Goal: Task Accomplishment & Management: Complete application form

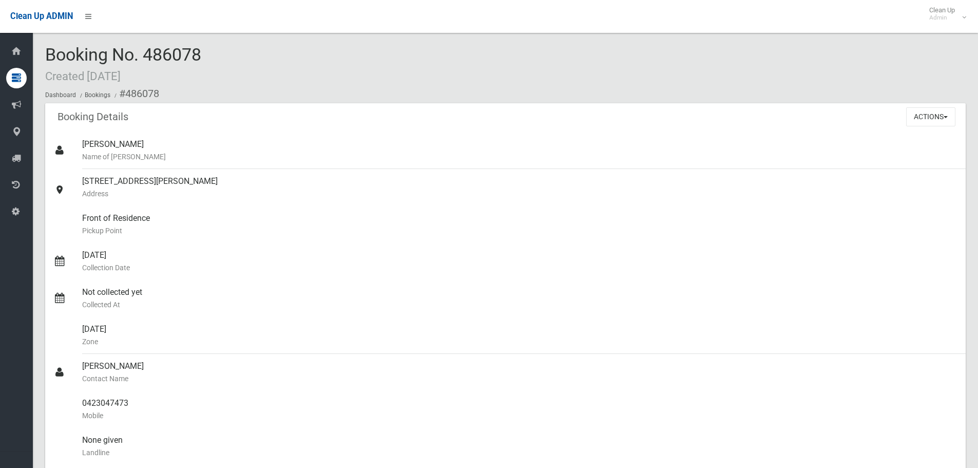
scroll to position [3, 0]
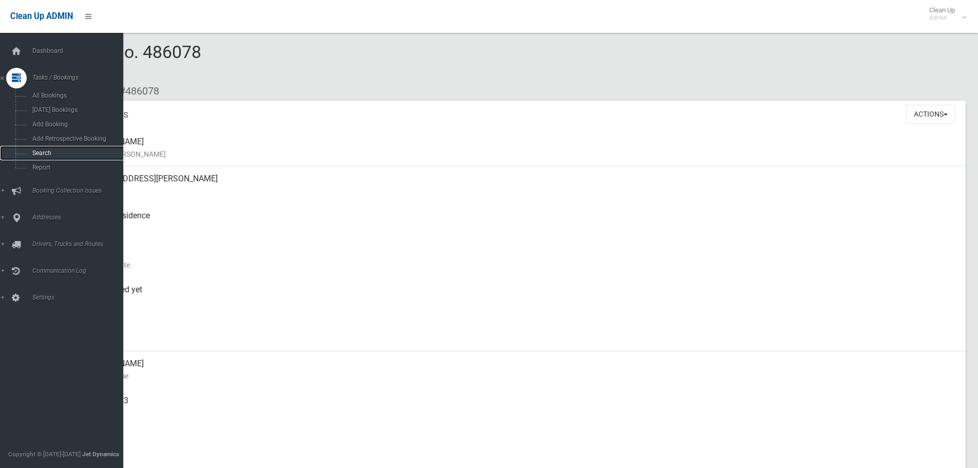
click at [38, 147] on link "Search" at bounding box center [65, 153] width 131 height 14
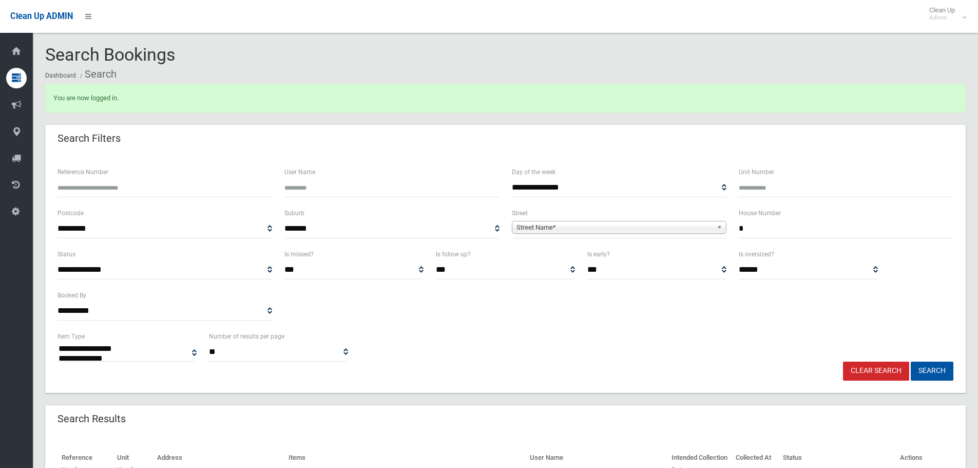
select select
type input "**"
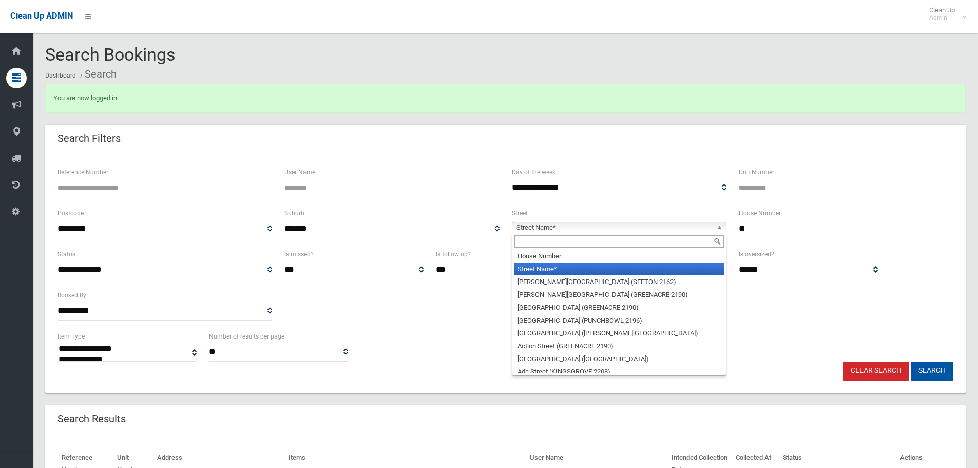
click at [663, 225] on span "Street Name*" at bounding box center [615, 227] width 196 height 12
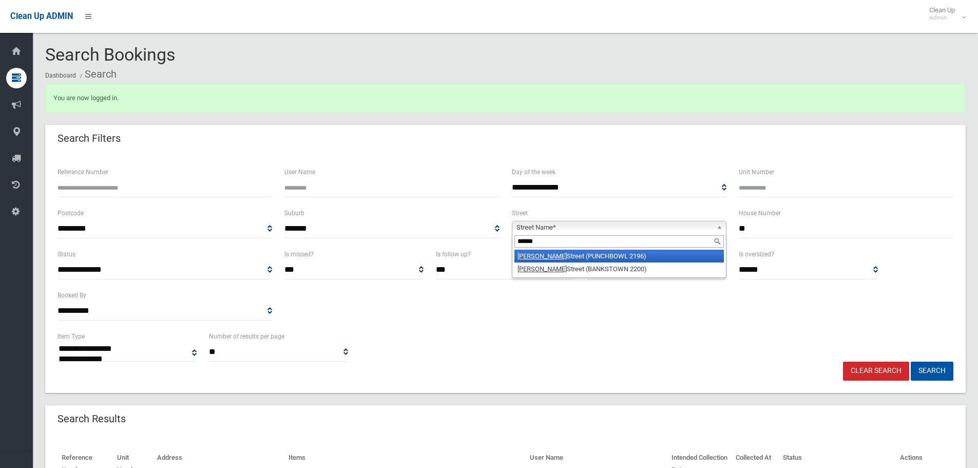
type input "******"
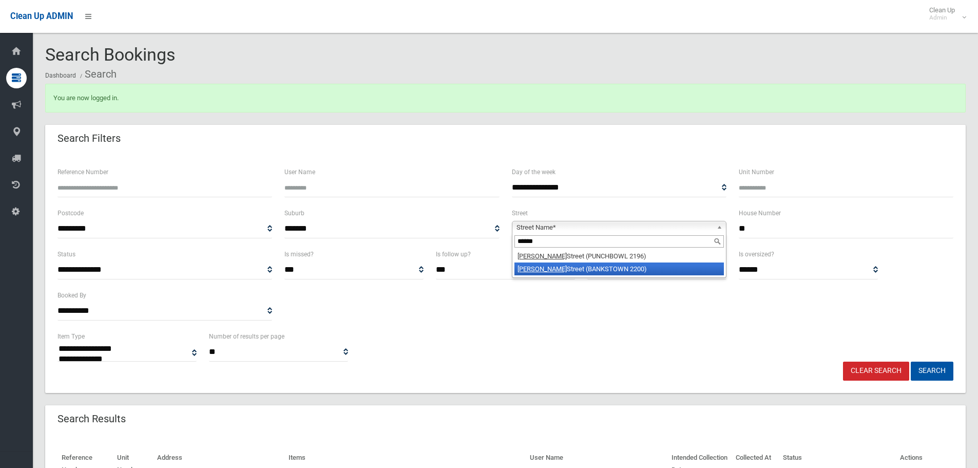
click at [610, 263] on li "[PERSON_NAME][GEOGRAPHIC_DATA] (BANKSTOWN 2200)" at bounding box center [620, 268] width 210 height 13
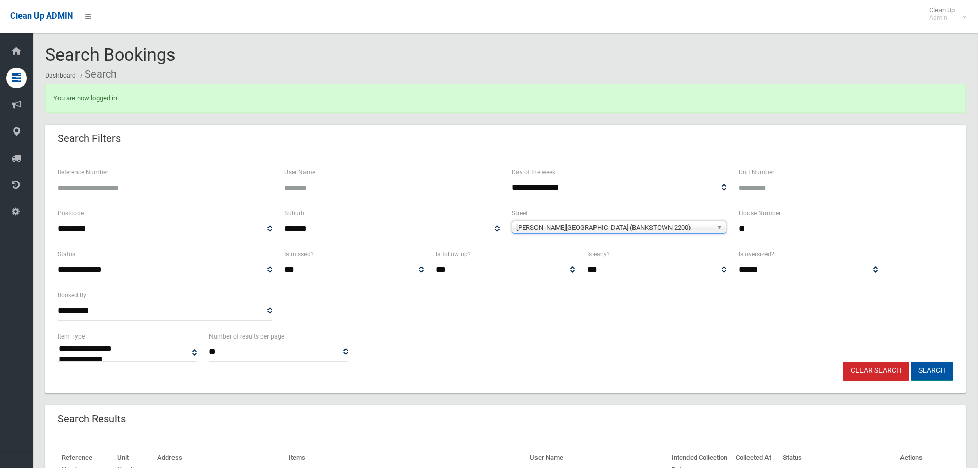
click at [933, 373] on button "Search" at bounding box center [932, 371] width 43 height 19
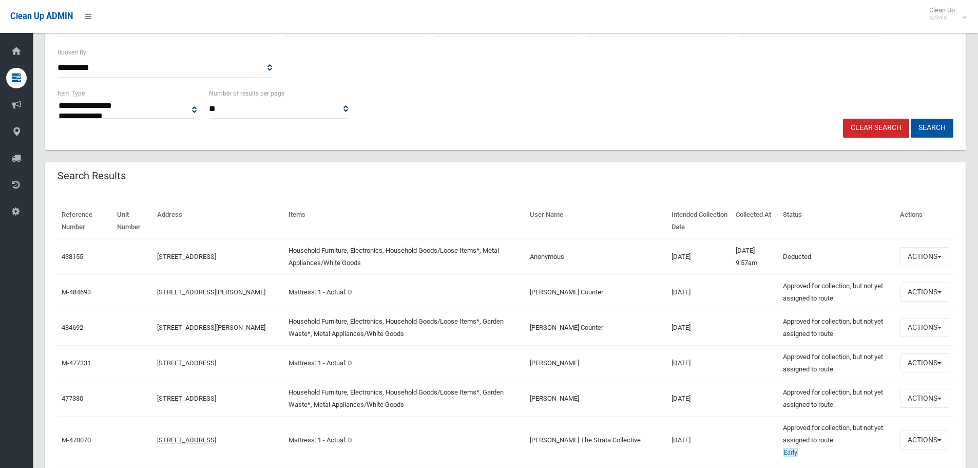
scroll to position [257, 0]
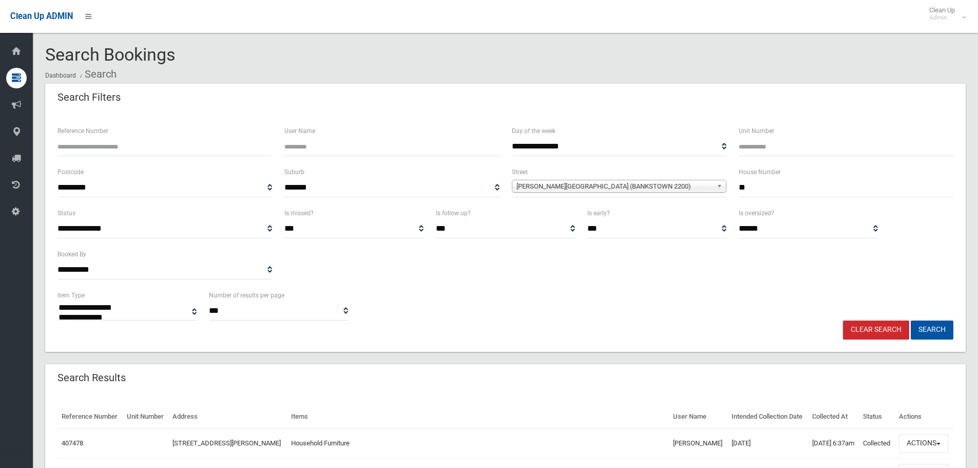
select select
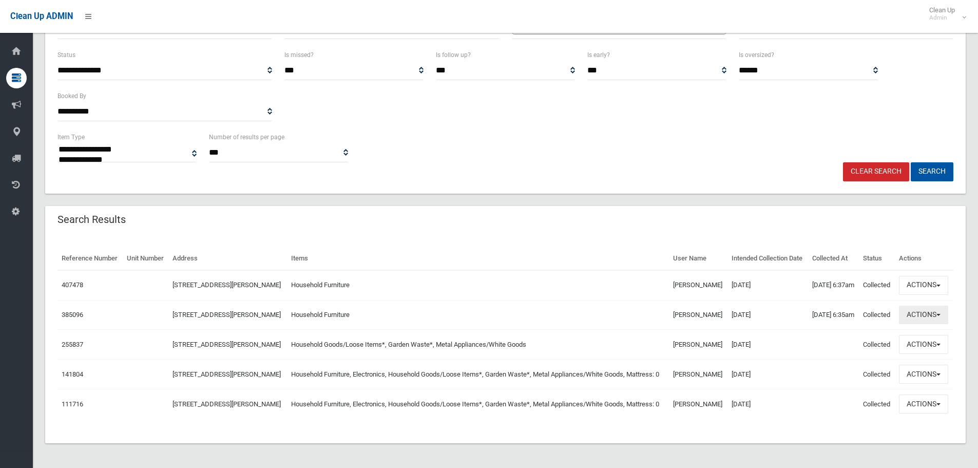
click at [918, 306] on button "Actions" at bounding box center [923, 315] width 49 height 19
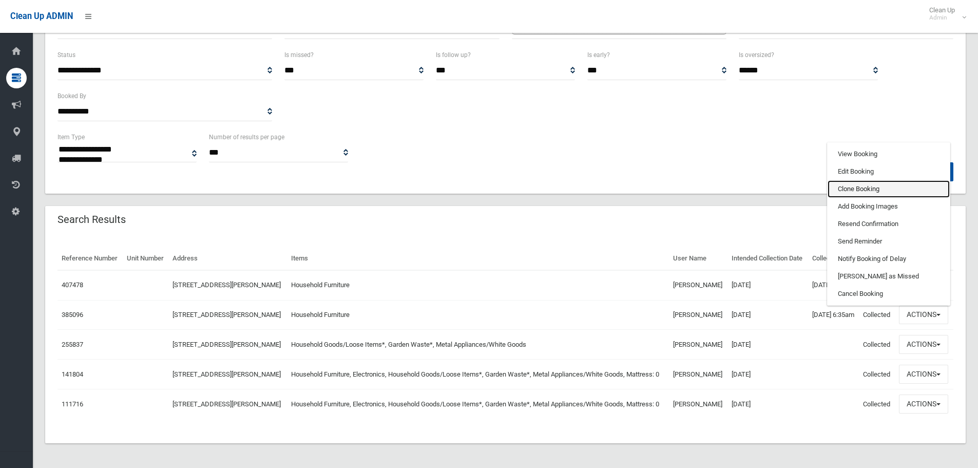
click at [861, 180] on link "Clone Booking" at bounding box center [889, 188] width 122 height 17
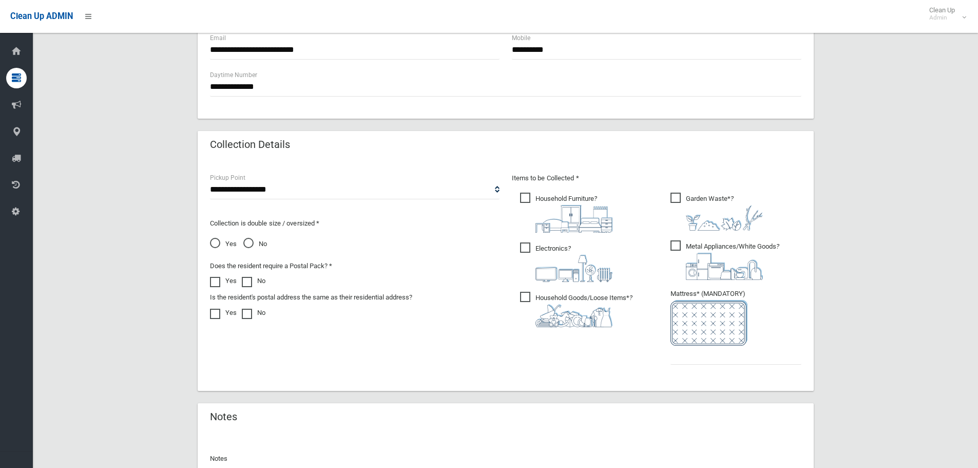
scroll to position [462, 0]
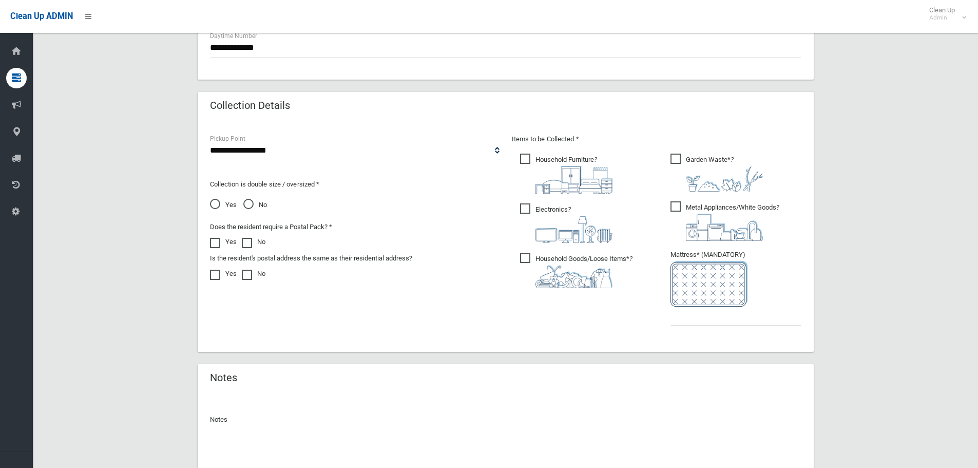
click at [526, 210] on span "Electronics ?" at bounding box center [566, 223] width 92 height 40
click at [528, 252] on label "Household Goods/Loose Items* ?" at bounding box center [576, 269] width 112 height 37
click at [676, 160] on span "Garden Waste* ?" at bounding box center [717, 173] width 92 height 38
click at [672, 206] on span "Metal Appliances/White Goods ?" at bounding box center [725, 221] width 109 height 40
click at [691, 315] on input "text" at bounding box center [736, 316] width 131 height 19
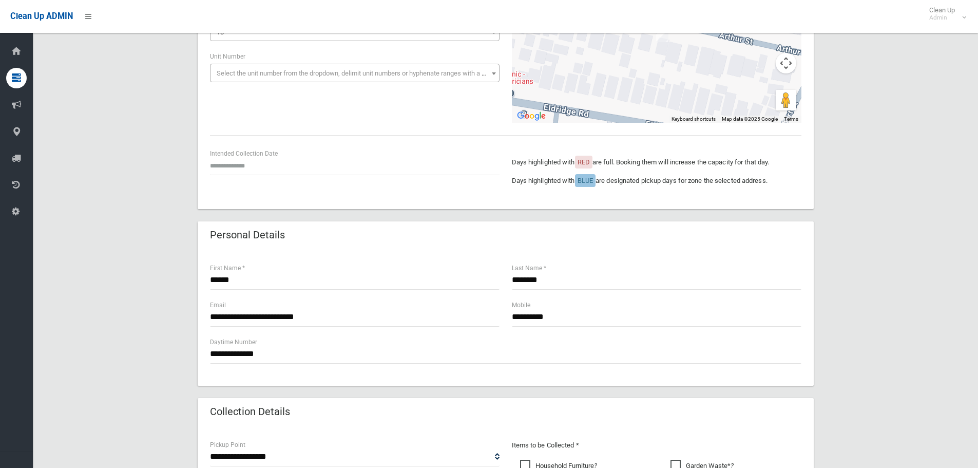
scroll to position [51, 0]
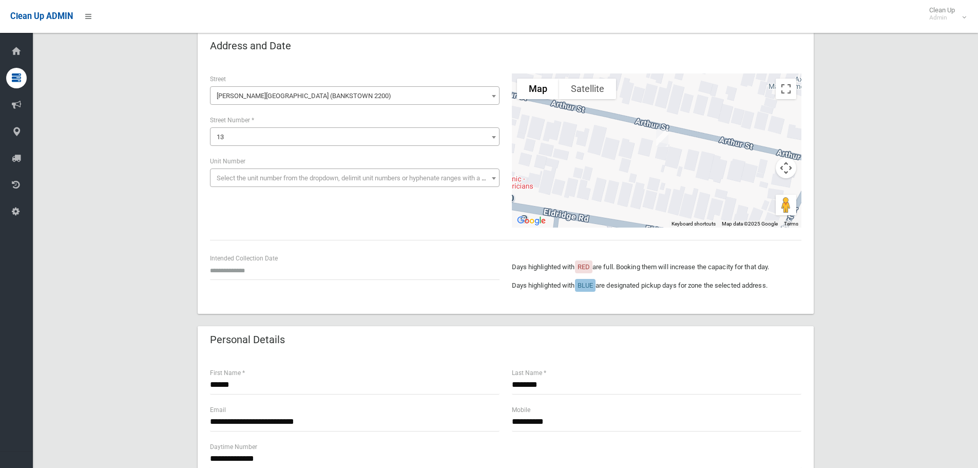
type input "*"
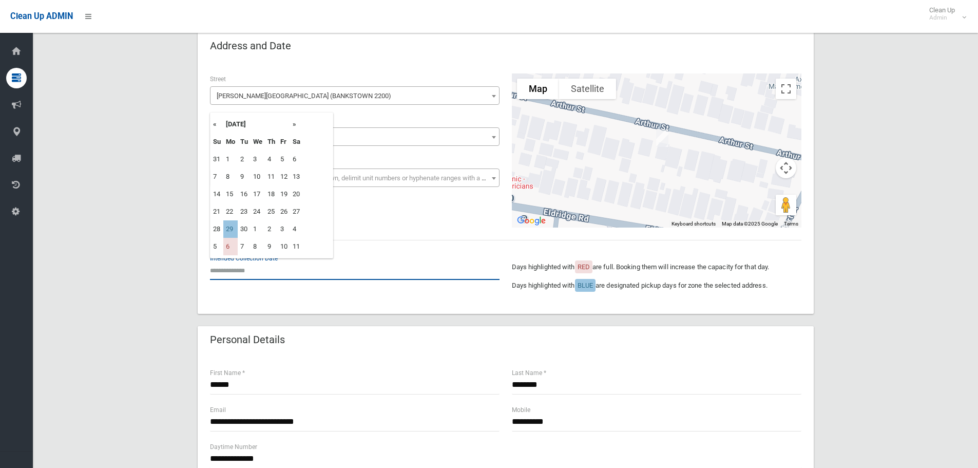
click at [236, 275] on input "text" at bounding box center [355, 270] width 290 height 19
click at [230, 229] on td "29" at bounding box center [230, 228] width 14 height 17
type input "**********"
click at [259, 266] on input "**********" at bounding box center [355, 270] width 290 height 19
click at [229, 227] on td "29" at bounding box center [230, 228] width 14 height 17
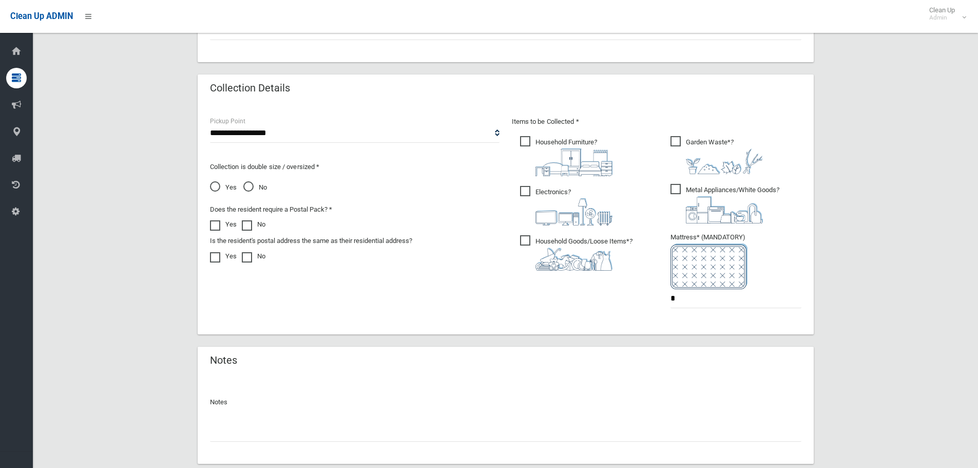
scroll to position [543, 0]
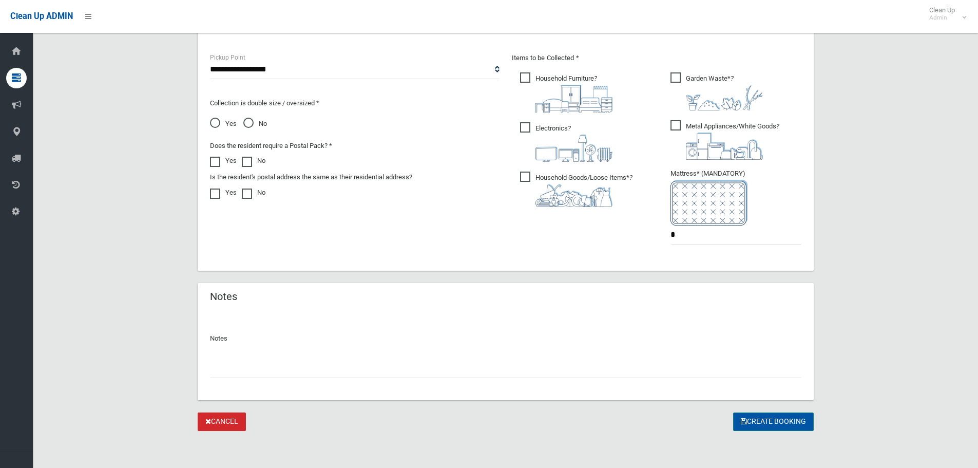
click at [748, 423] on button "Create Booking" at bounding box center [773, 421] width 81 height 19
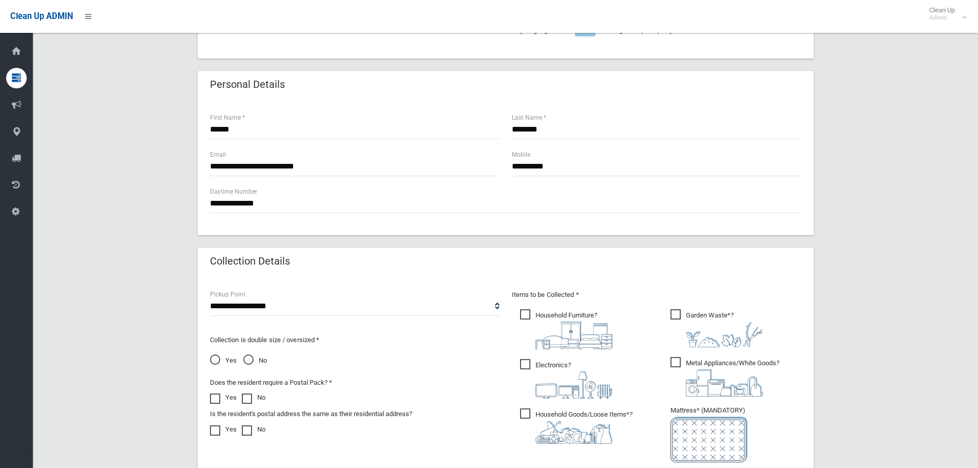
scroll to position [184, 0]
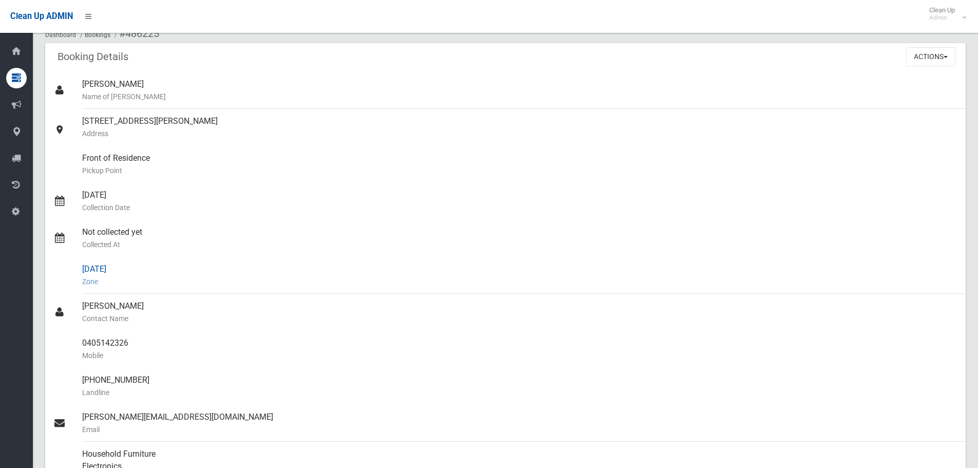
scroll to position [154, 0]
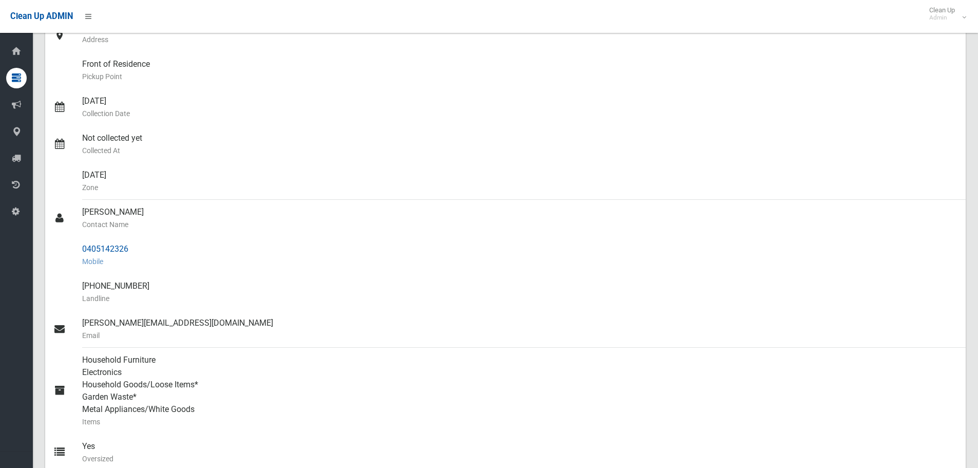
drag, startPoint x: 135, startPoint y: 249, endPoint x: 80, endPoint y: 250, distance: 54.5
click at [80, 250] on link "0405142326 Mobile" at bounding box center [505, 255] width 921 height 37
copy link "0405142326"
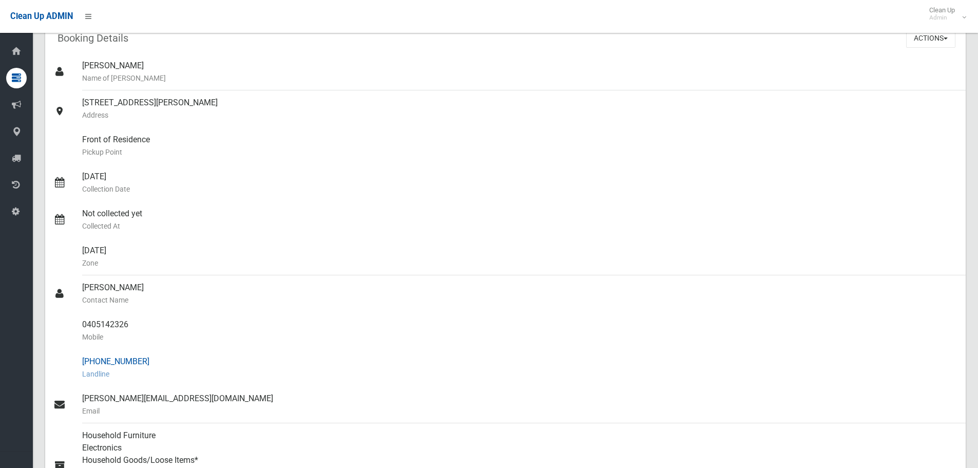
scroll to position [0, 0]
